Goal: Information Seeking & Learning: Compare options

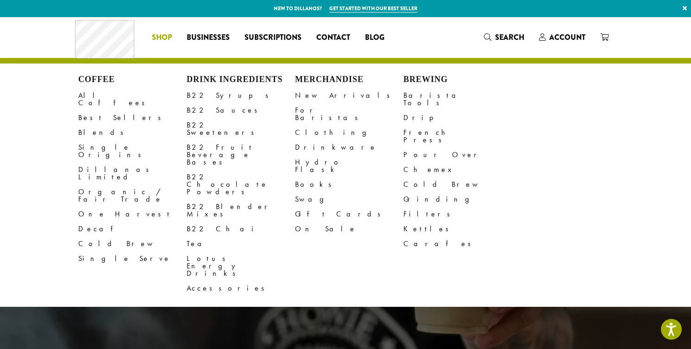
click at [163, 34] on li "Coffee All Coffees Best Sellers Blends Single Origins Dillanos Limited Organic …" at bounding box center [162, 37] width 35 height 15
click at [213, 109] on link "B22 Sauces" at bounding box center [241, 110] width 108 height 15
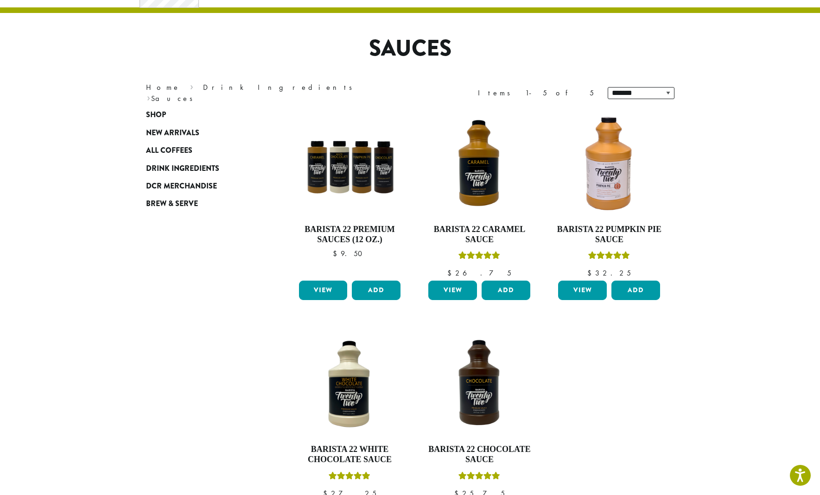
scroll to position [22, 0]
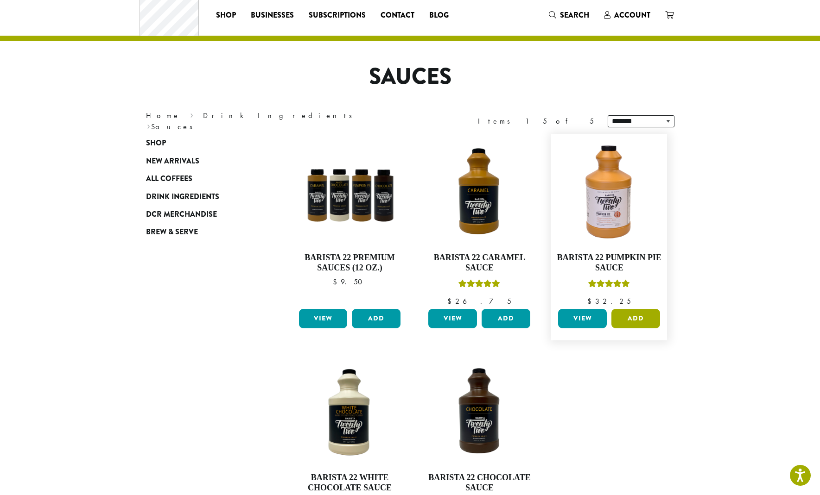
click at [642, 322] on button "Add" at bounding box center [635, 318] width 49 height 19
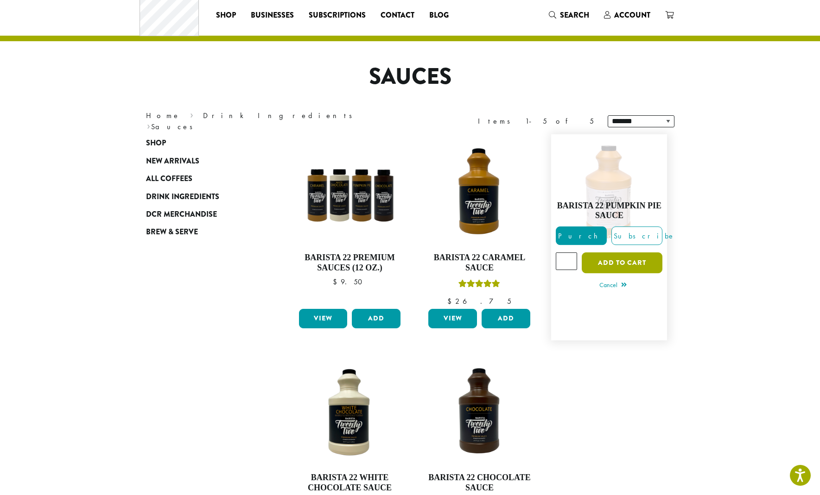
click at [616, 266] on button "Add to cart" at bounding box center [622, 263] width 81 height 21
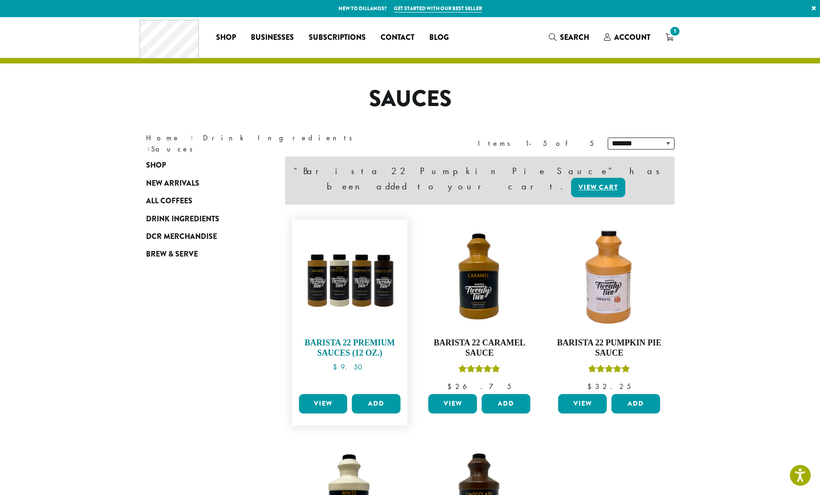
click at [338, 323] on link "Barista 22 Premium Sauces (12 oz.) $ 9.50" at bounding box center [350, 307] width 107 height 166
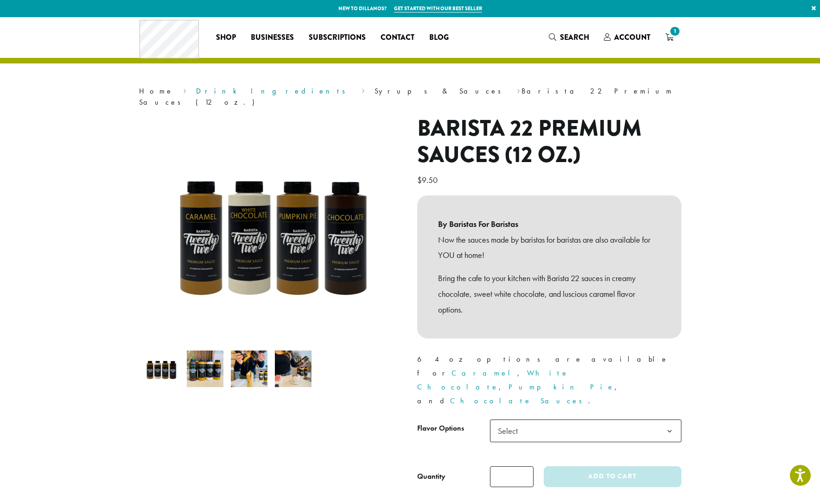
click at [196, 89] on link "Drink Ingredients" at bounding box center [273, 91] width 155 height 10
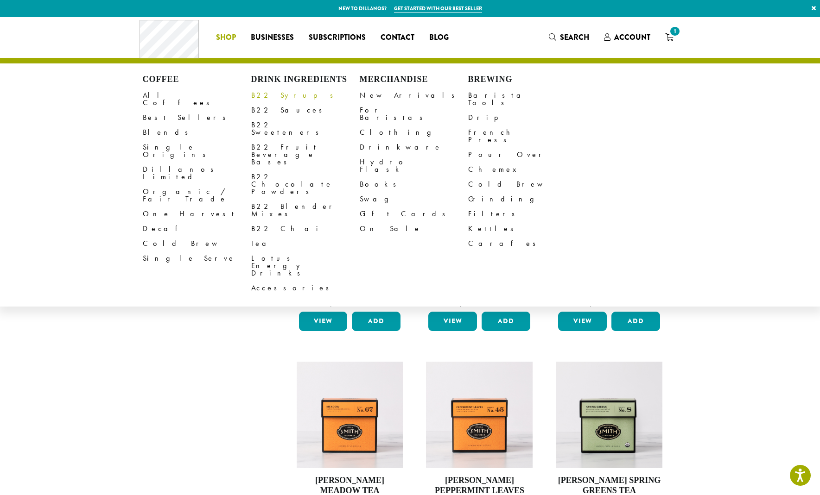
click at [272, 91] on link "B22 Syrups" at bounding box center [305, 95] width 108 height 15
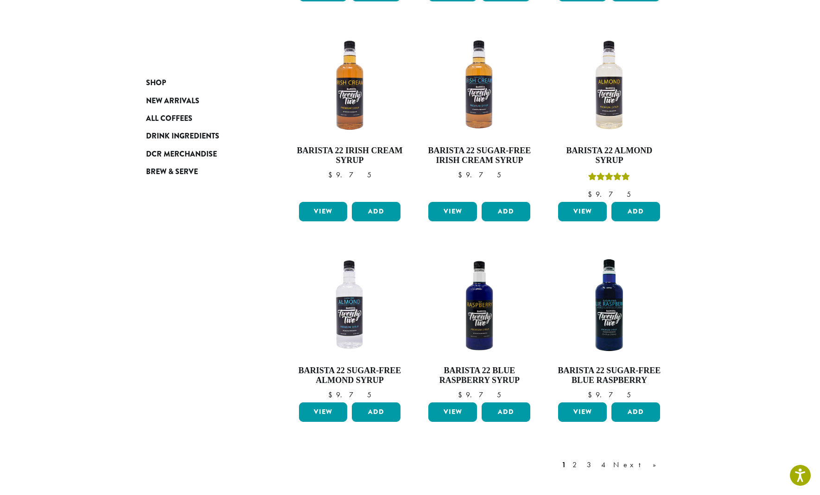
scroll to position [585, 0]
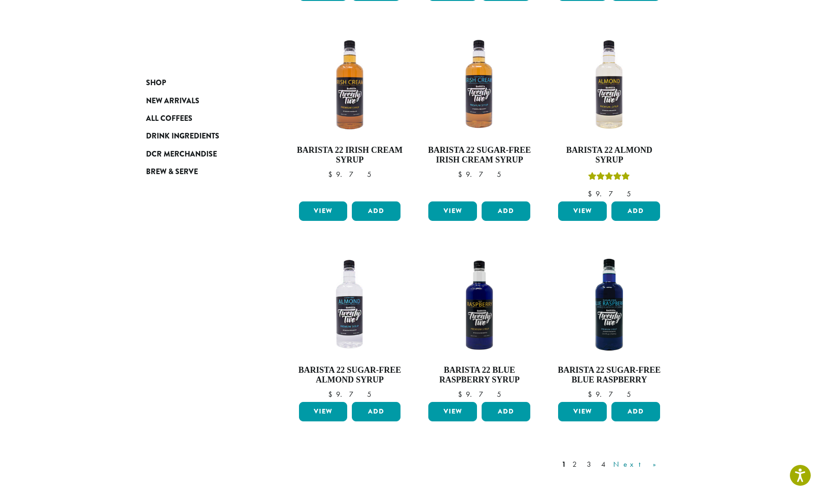
click at [652, 459] on link "Next »" at bounding box center [637, 464] width 53 height 11
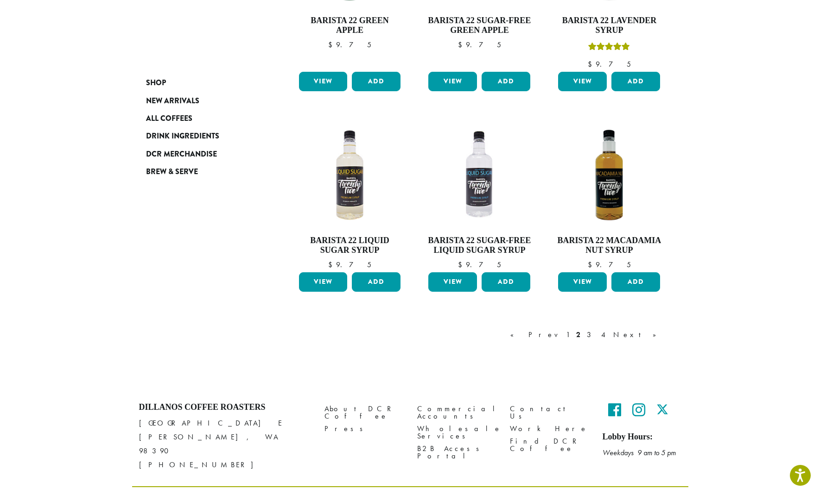
scroll to position [692, 0]
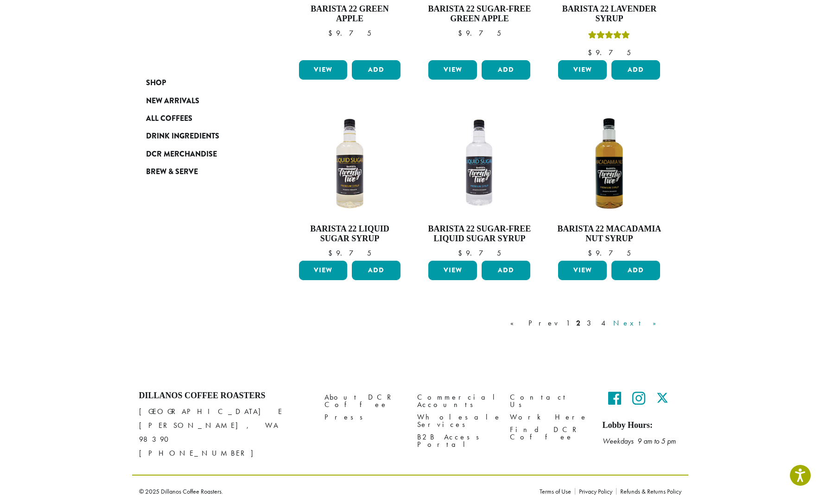
click at [654, 323] on link "Next »" at bounding box center [637, 323] width 53 height 11
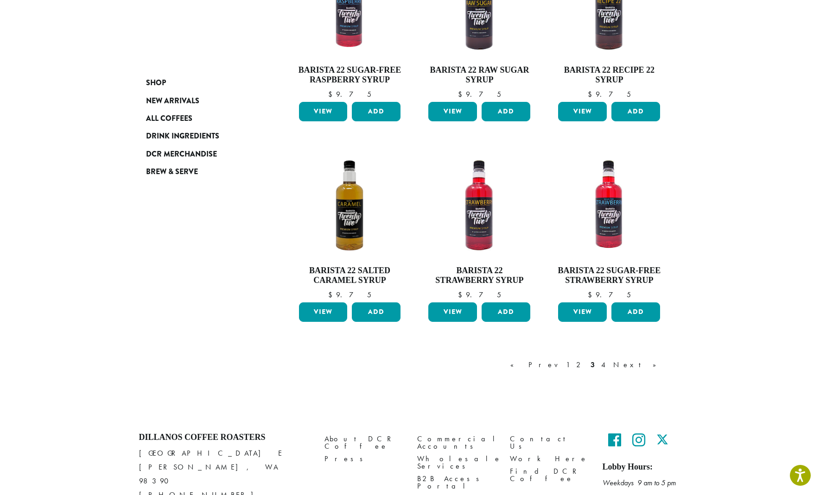
scroll to position [644, 0]
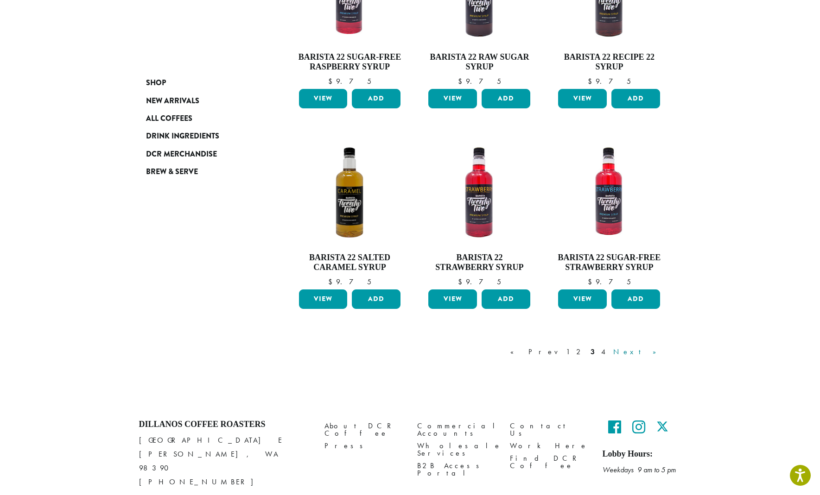
click at [649, 350] on link "Next »" at bounding box center [637, 352] width 53 height 11
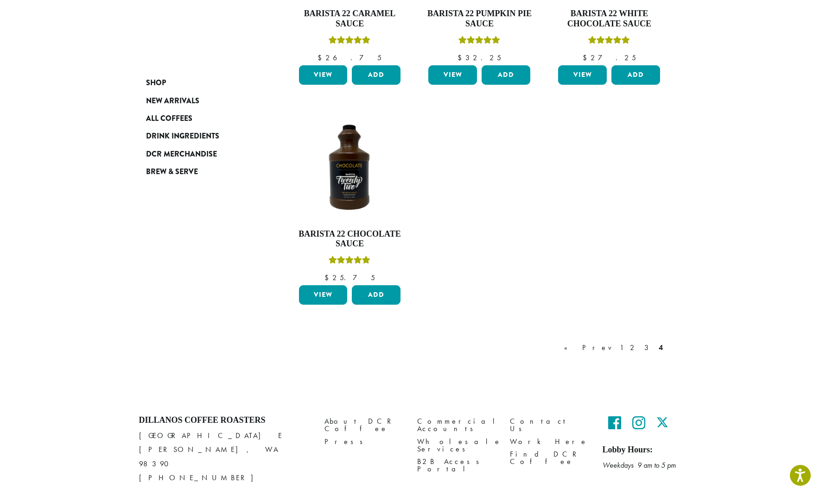
scroll to position [492, 0]
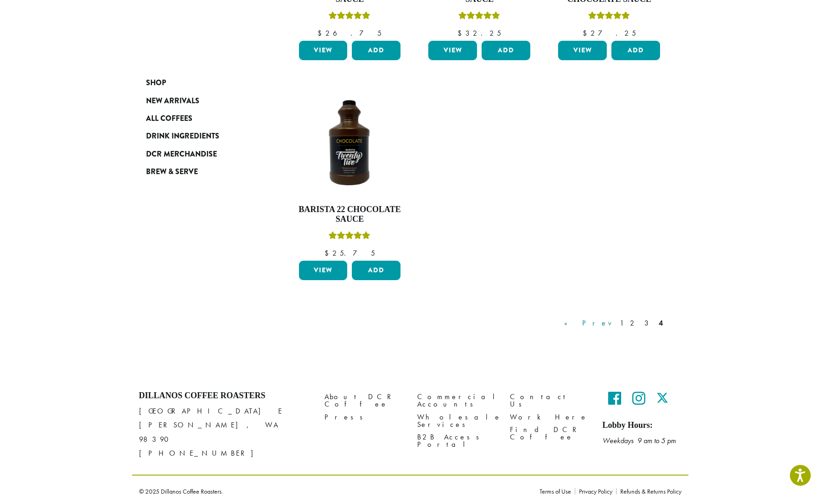
click at [615, 325] on link "« Prev" at bounding box center [588, 323] width 53 height 11
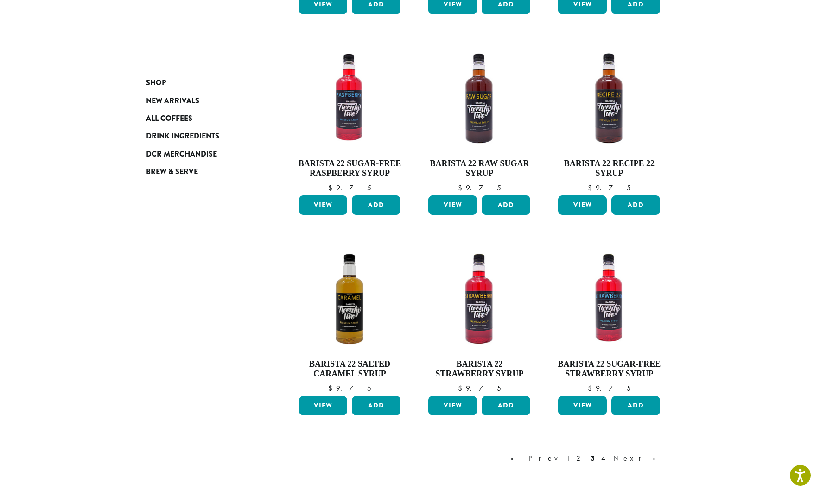
scroll to position [538, 0]
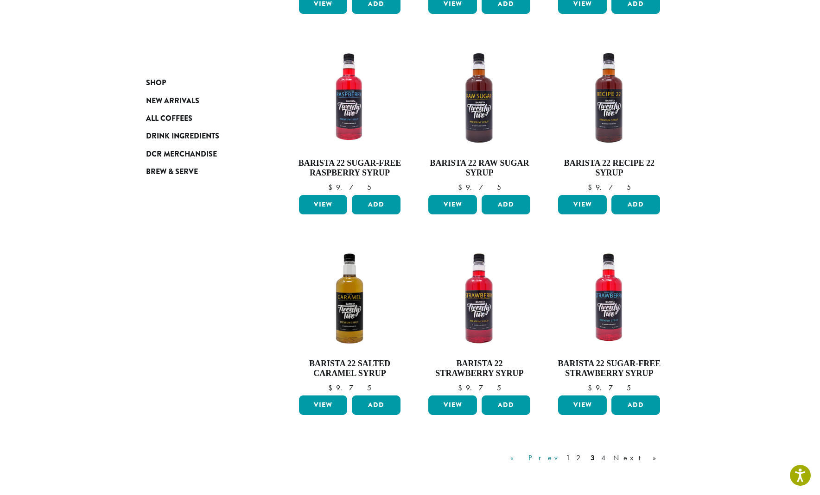
click at [561, 457] on link "« Prev" at bounding box center [534, 458] width 53 height 11
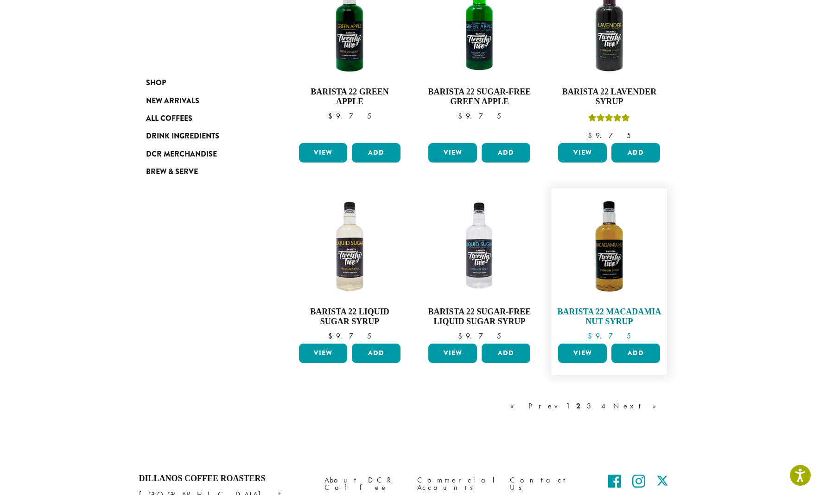
scroll to position [692, 0]
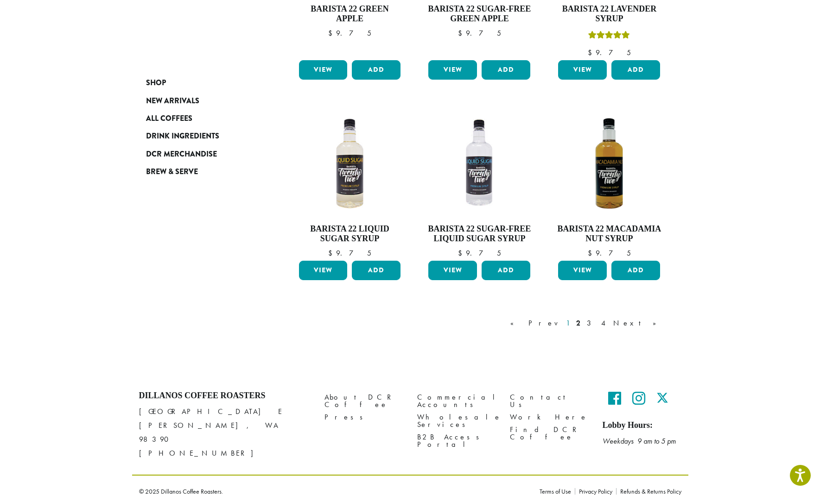
click at [571, 325] on link "1" at bounding box center [567, 323] width 7 height 11
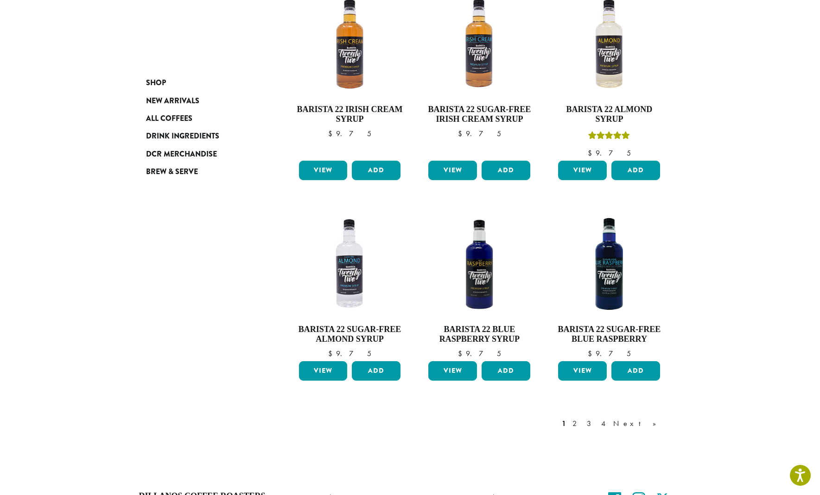
scroll to position [664, 0]
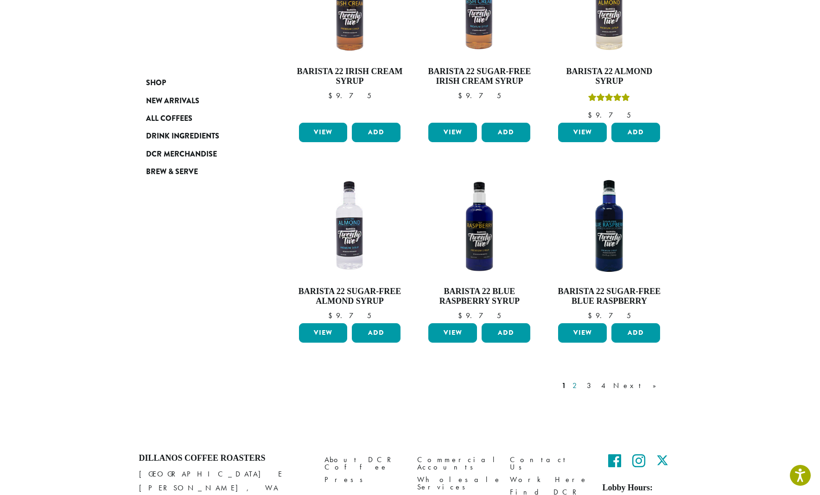
click at [582, 380] on link "2" at bounding box center [576, 385] width 12 height 11
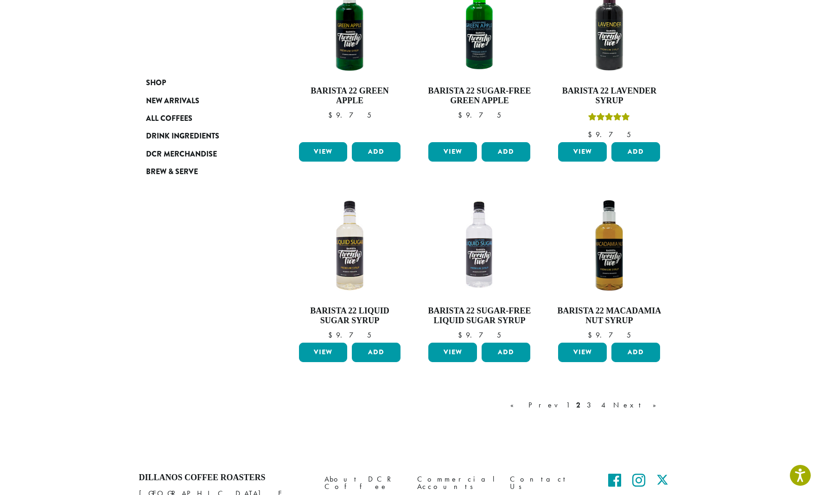
scroll to position [611, 0]
click at [651, 405] on link "Next »" at bounding box center [637, 404] width 53 height 11
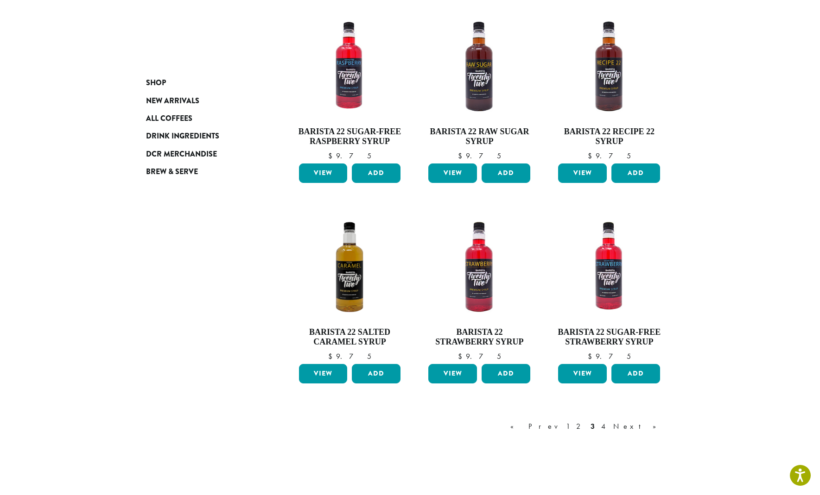
scroll to position [570, 0]
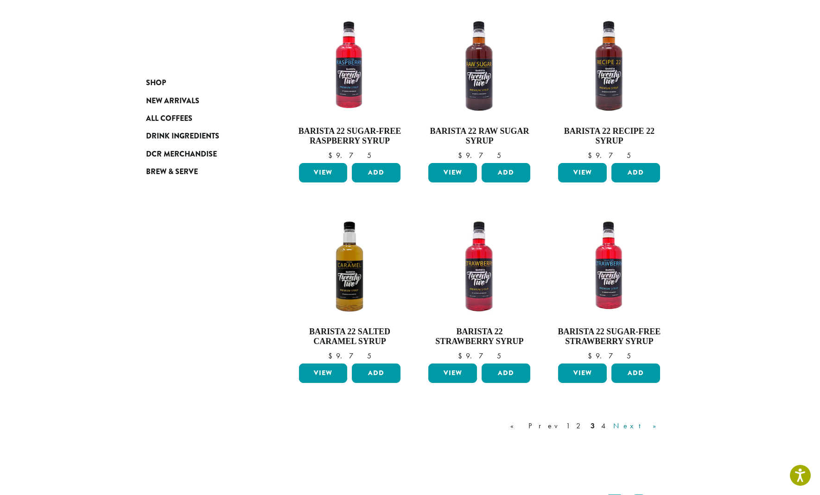
click at [651, 424] on link "Next »" at bounding box center [637, 426] width 53 height 11
